Goal: Check status: Check status

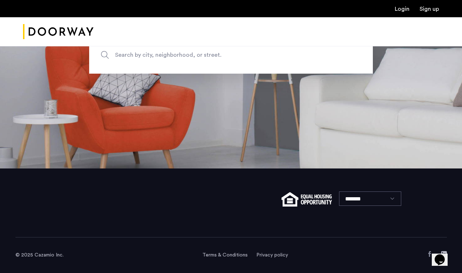
click at [444, 255] on icon "$i18n('chat', 'chat_widget')" at bounding box center [440, 260] width 10 height 11
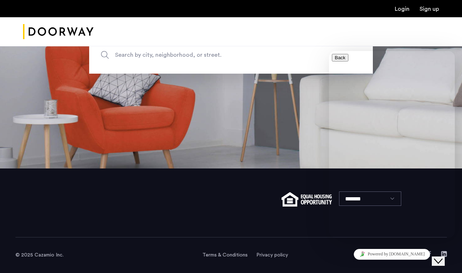
type input "****"
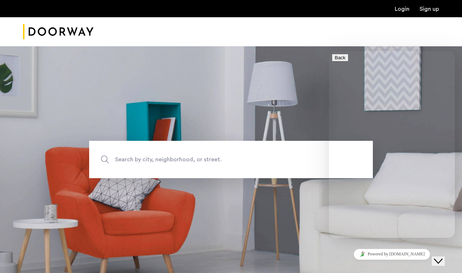
click at [399, 12] on link "Login" at bounding box center [402, 9] width 15 height 6
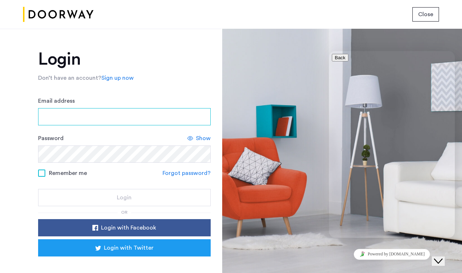
type input "**********"
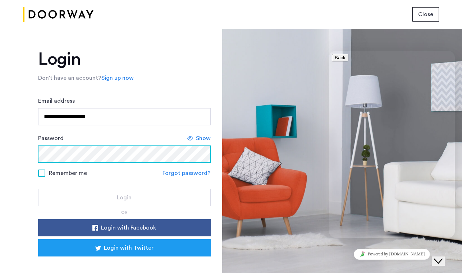
click at [123, 198] on button "Login" at bounding box center [124, 197] width 173 height 17
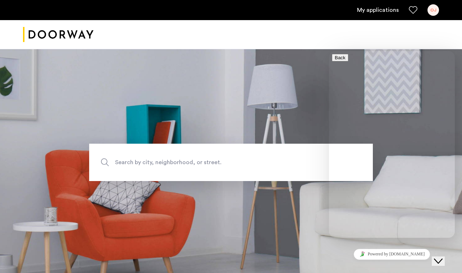
click at [413, 41] on div at bounding box center [231, 34] width 462 height 29
click at [436, 14] on div "OJ" at bounding box center [434, 10] width 12 height 12
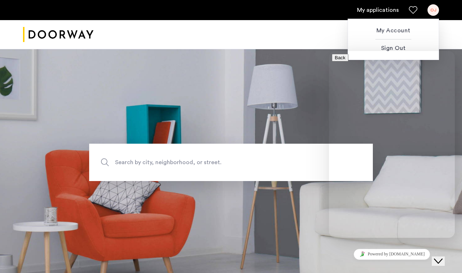
click at [443, 259] on icon "$i18n('chat', 'chat_widget')" at bounding box center [438, 261] width 9 height 5
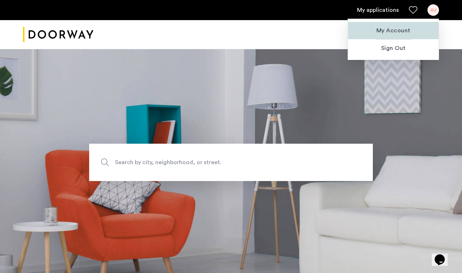
click at [394, 33] on span "My Account" at bounding box center [393, 30] width 79 height 9
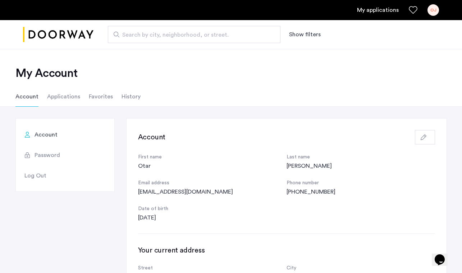
click at [59, 95] on li "Applications" at bounding box center [63, 97] width 33 height 20
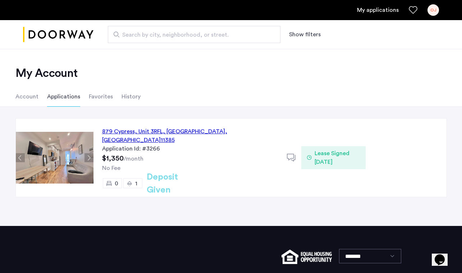
click at [312, 37] on button "Show filters" at bounding box center [305, 34] width 32 height 9
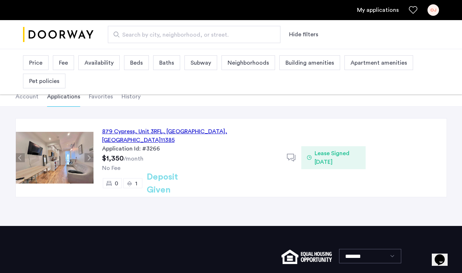
click at [387, 10] on link "My applications" at bounding box center [378, 10] width 42 height 9
click at [437, 10] on div "OJ" at bounding box center [434, 10] width 12 height 12
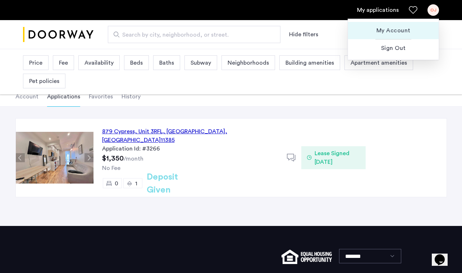
click at [390, 36] on button "My Account" at bounding box center [393, 30] width 91 height 17
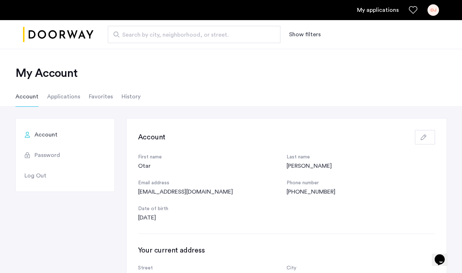
click at [68, 34] on img "Cazamio logo" at bounding box center [58, 34] width 70 height 27
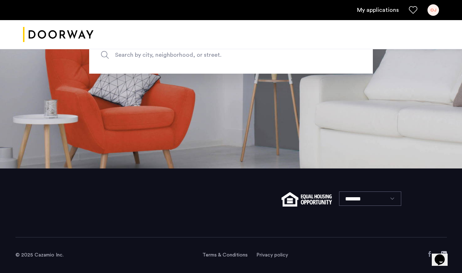
scroll to position [108, 0]
click at [291, 198] on img at bounding box center [307, 199] width 50 height 14
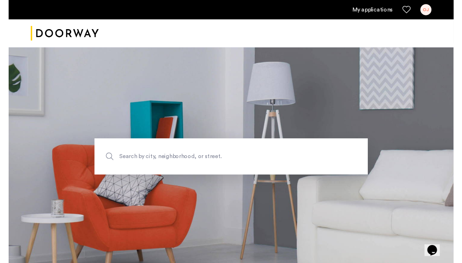
scroll to position [0, 0]
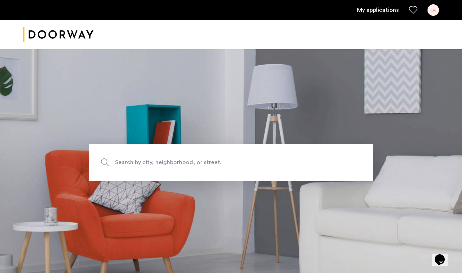
click at [377, 8] on link "My applications" at bounding box center [378, 10] width 42 height 9
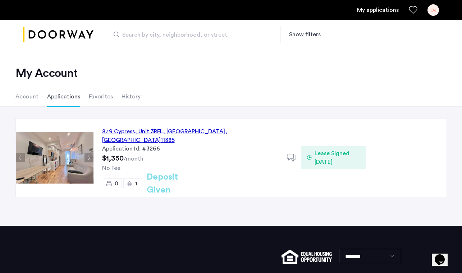
click at [433, 9] on div "OJ" at bounding box center [434, 10] width 12 height 12
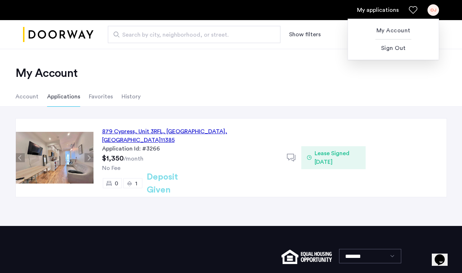
click at [422, 193] on div at bounding box center [231, 136] width 462 height 273
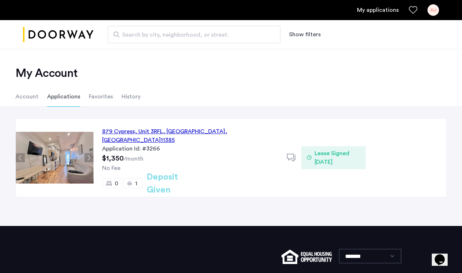
click at [444, 255] on icon "$i18n('chat', 'chat_widget')" at bounding box center [440, 260] width 10 height 11
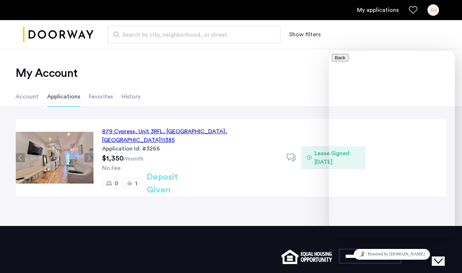
type input "****"
type input "*"
type input "**********"
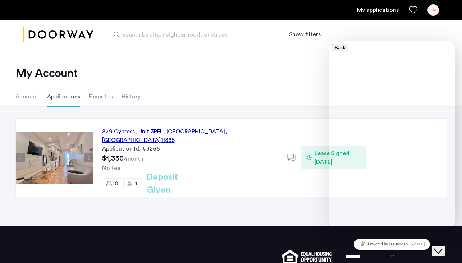
paste textarea "**********"
type textarea "**********"
type input "**********"
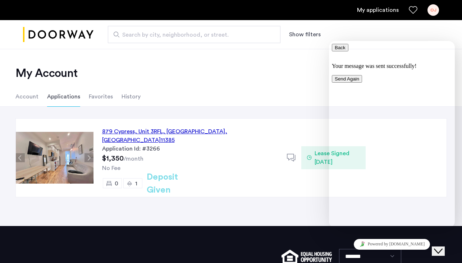
click at [416, 83] on div "Your message was sent successfully! Send Again" at bounding box center [392, 73] width 120 height 20
click at [442, 248] on icon "Close Chat This icon closes the chat window." at bounding box center [438, 251] width 9 height 9
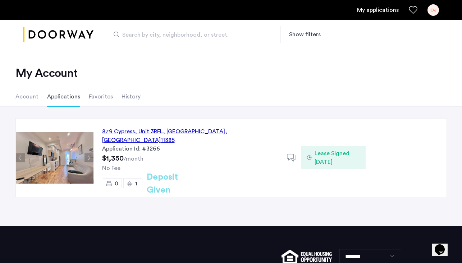
click at [440, 247] on icon "$i18n('chat', 'chat_widget')" at bounding box center [440, 250] width 10 height 11
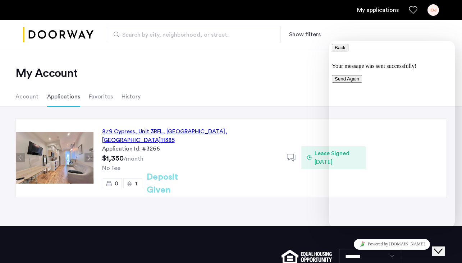
paste textarea "**********"
drag, startPoint x: 404, startPoint y: 164, endPoint x: 345, endPoint y: 125, distance: 70.5
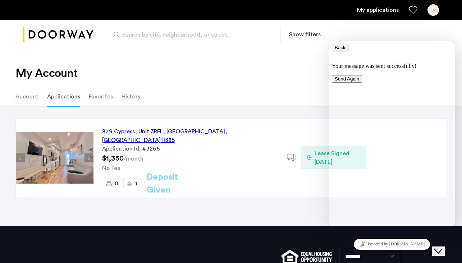
type textarea "**********"
click at [338, 50] on span "Back" at bounding box center [340, 47] width 11 height 5
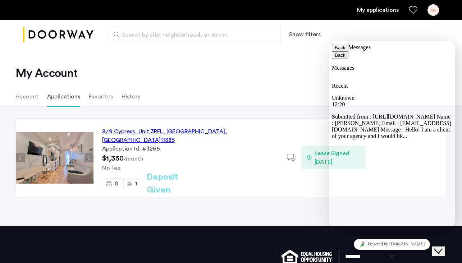
click at [399, 95] on div "Unknown 12:20" at bounding box center [392, 101] width 120 height 13
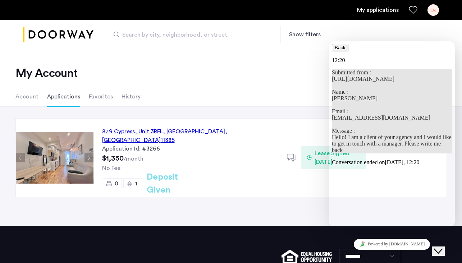
click at [281, 56] on div "My Account Account Applications Favorites History" at bounding box center [231, 78] width 462 height 58
click at [145, 94] on ul "Account Applications Favorites History" at bounding box center [231, 97] width 453 height 20
click at [64, 26] on img "Cazamio logo" at bounding box center [58, 34] width 70 height 27
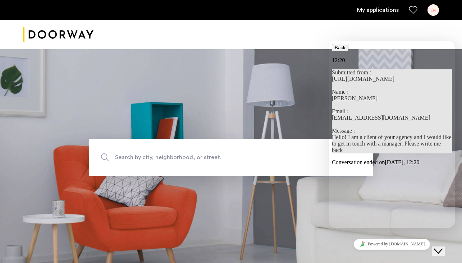
click at [335, 50] on icon "button" at bounding box center [335, 47] width 0 height 5
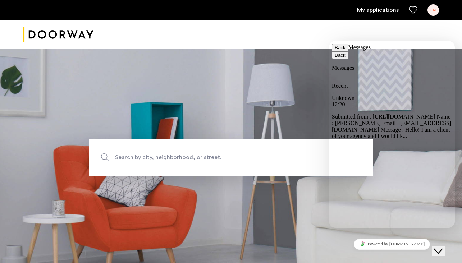
click at [397, 246] on link "Powered by tawk.to" at bounding box center [392, 244] width 77 height 11
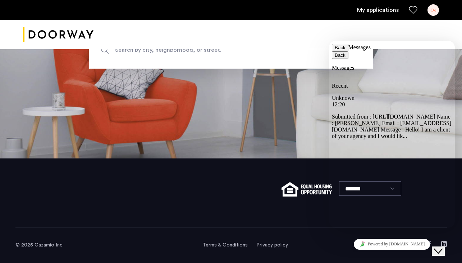
scroll to position [108, 0]
click at [435, 7] on div "OJ" at bounding box center [434, 10] width 12 height 12
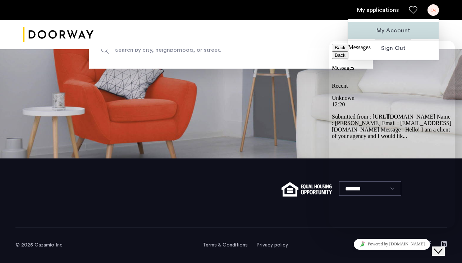
click at [396, 37] on button "My Account" at bounding box center [393, 30] width 91 height 17
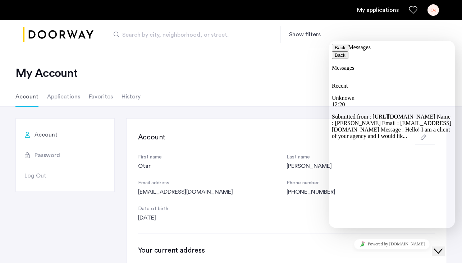
click at [440, 249] on icon "Close Chat This icon closes the chat window." at bounding box center [438, 251] width 9 height 9
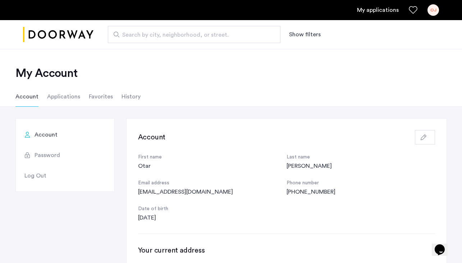
click at [58, 97] on li "Applications" at bounding box center [63, 97] width 33 height 20
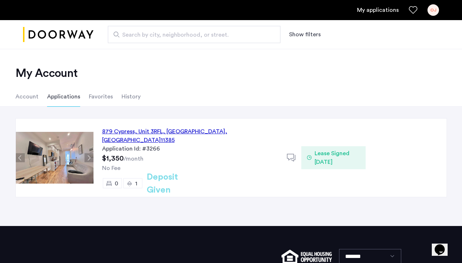
click at [58, 150] on img at bounding box center [55, 158] width 78 height 52
click at [111, 133] on div "[STREET_ADDRESS]" at bounding box center [190, 135] width 176 height 17
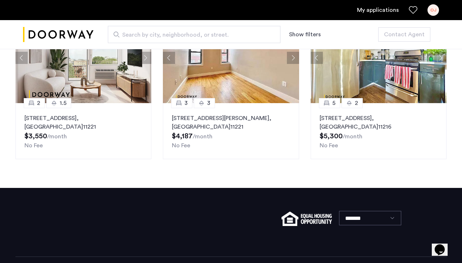
scroll to position [817, 0]
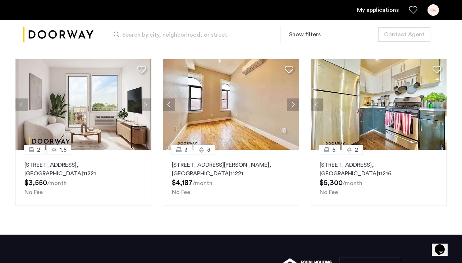
click at [294, 105] on button "Next apartment" at bounding box center [293, 105] width 12 height 12
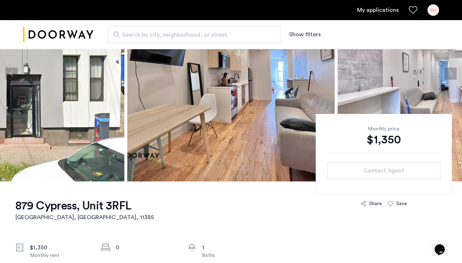
scroll to position [124, 0]
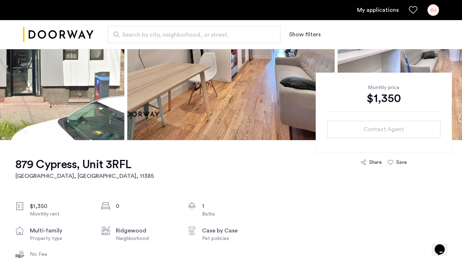
click at [437, 9] on div "OJ" at bounding box center [434, 10] width 12 height 12
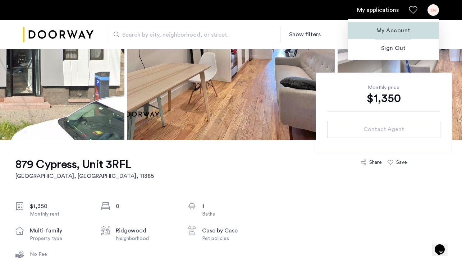
click at [389, 35] on button "My Account" at bounding box center [393, 30] width 91 height 17
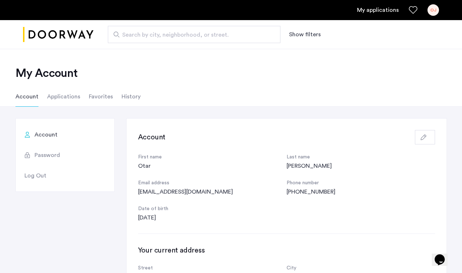
click at [64, 32] on img "Cazamio logo" at bounding box center [58, 34] width 70 height 27
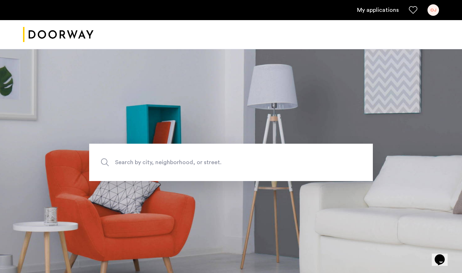
click at [392, 10] on link "My applications" at bounding box center [378, 10] width 42 height 9
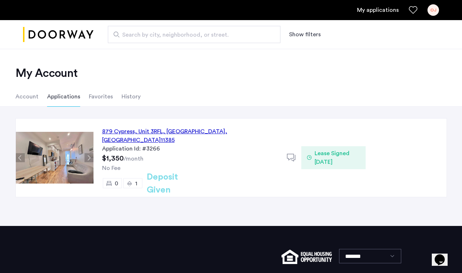
click at [180, 133] on div "[STREET_ADDRESS]" at bounding box center [190, 135] width 176 height 17
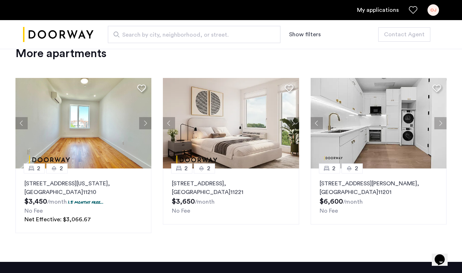
scroll to position [788, 0]
